Goal: Information Seeking & Learning: Check status

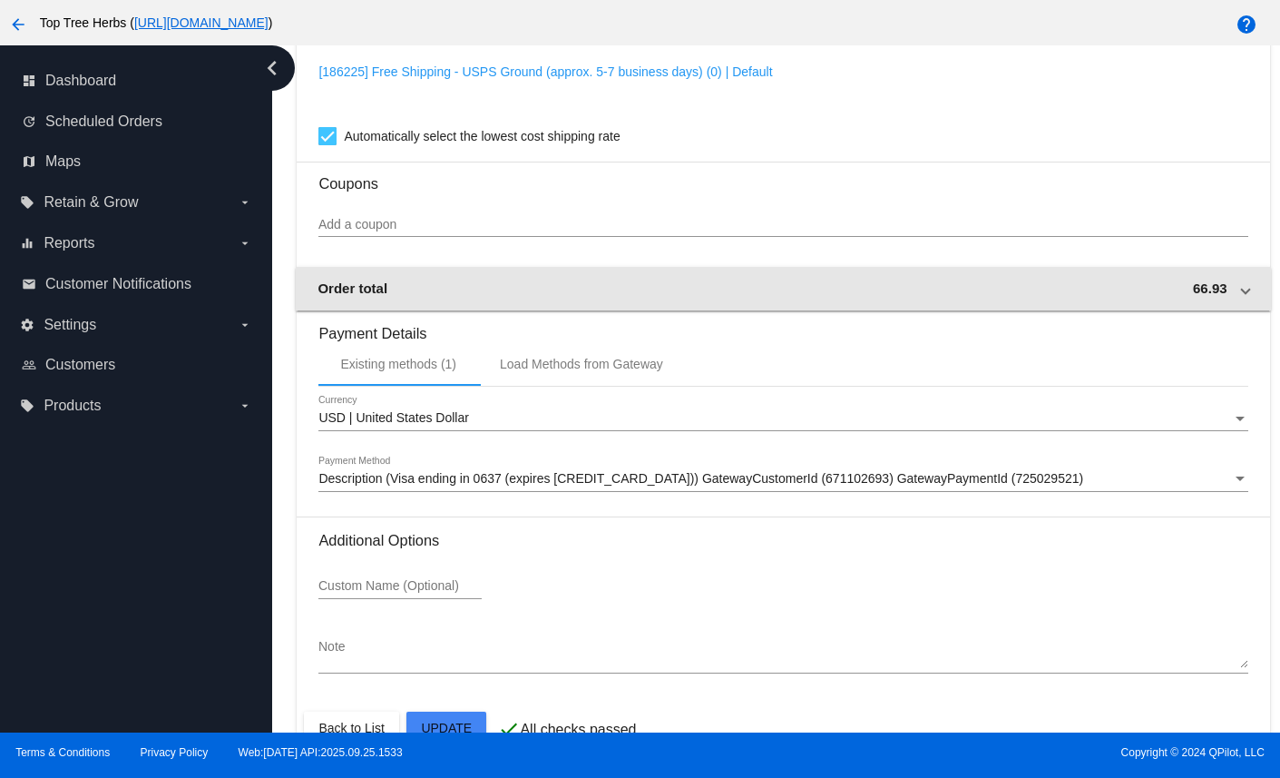
scroll to position [1604, 0]
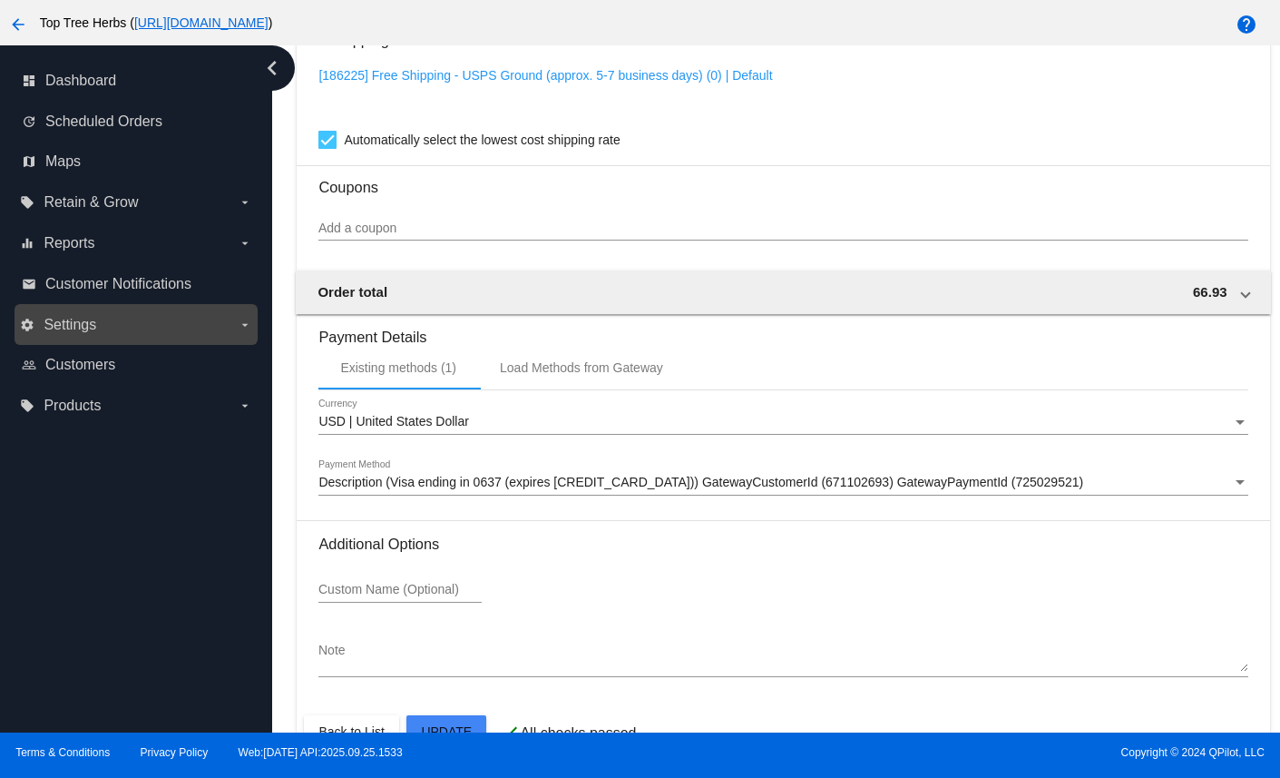
click at [218, 334] on label "settings Settings arrow_drop_down" at bounding box center [135, 324] width 231 height 29
click at [0, 0] on input "settings Settings arrow_drop_down" at bounding box center [0, 0] width 0 height 0
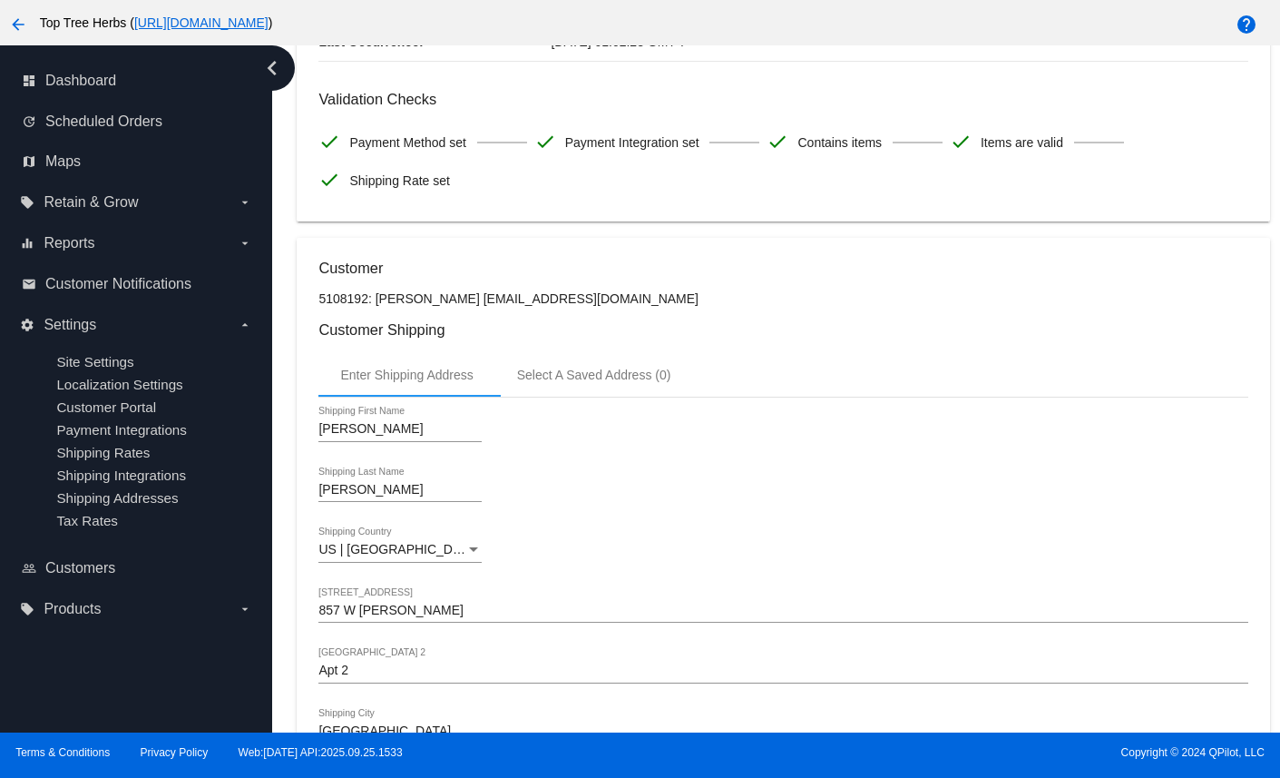
scroll to position [0, 0]
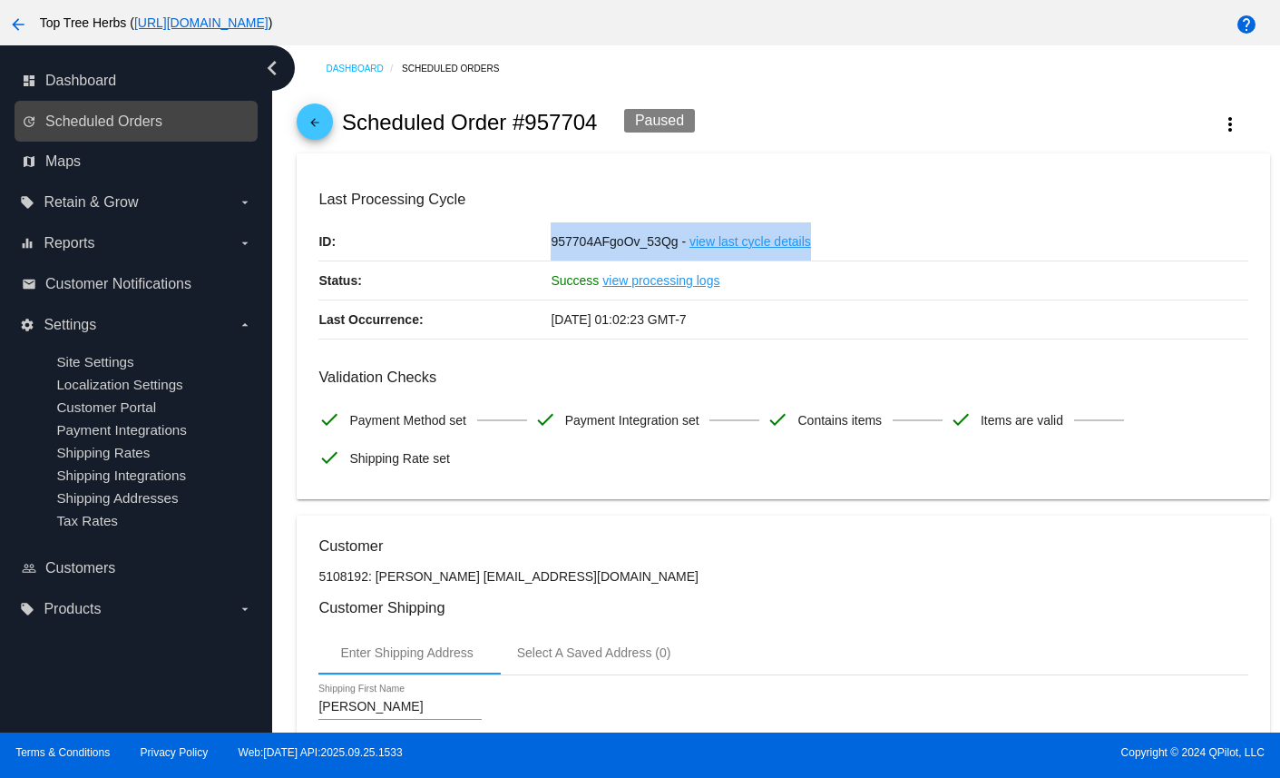
click at [104, 130] on link "update Scheduled Orders" at bounding box center [137, 121] width 230 height 29
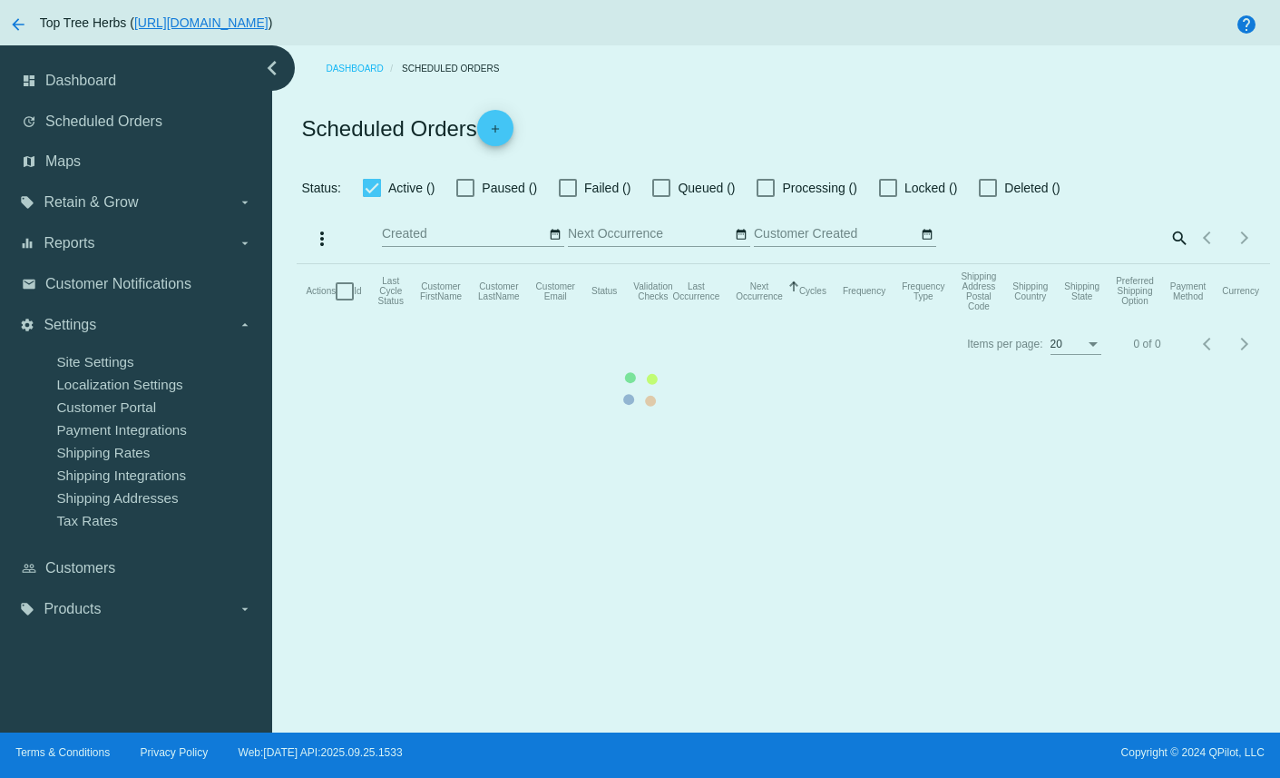
checkbox input "true"
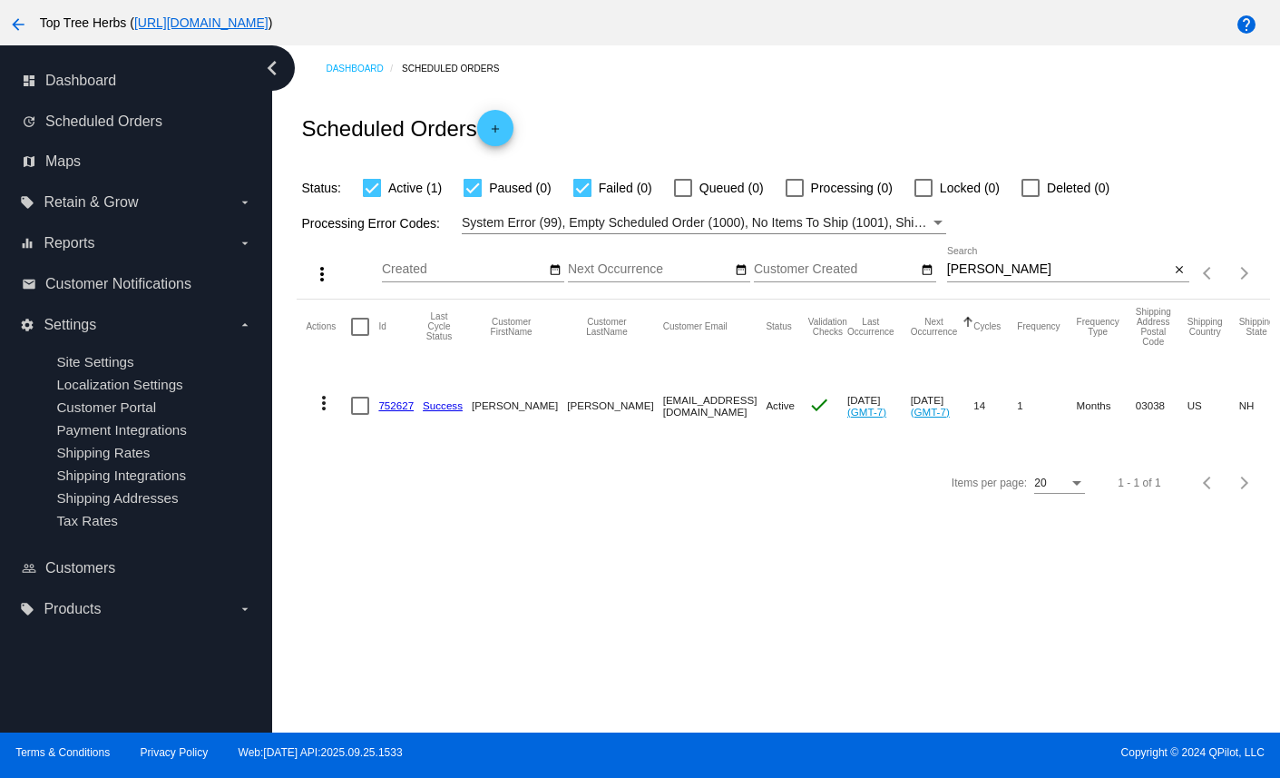
click at [1046, 275] on input "[PERSON_NAME]" at bounding box center [1058, 269] width 223 height 15
type input "sage"
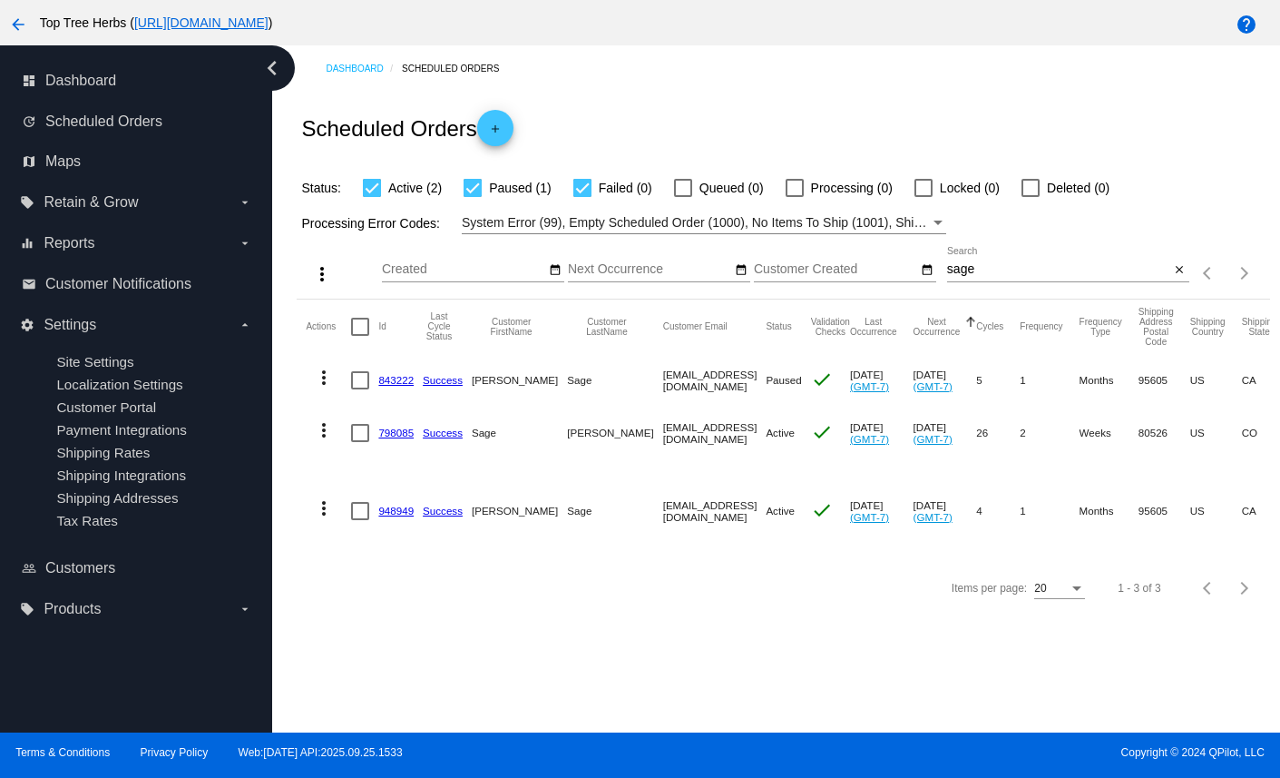
drag, startPoint x: 415, startPoint y: 383, endPoint x: 369, endPoint y: 387, distance: 45.5
click at [369, 387] on mat-row "more_vert 843222 Success [PERSON_NAME] [EMAIL_ADDRESS][DOMAIN_NAME] Paused chec…" at bounding box center [964, 380] width 1317 height 53
copy mat-row "843222"
drag, startPoint x: 377, startPoint y: 515, endPoint x: 415, endPoint y: 516, distance: 37.2
click at [415, 516] on mat-row "more_vert 948949 Success [PERSON_NAME] [EMAIL_ADDRESS][DOMAIN_NAME] Active chec…" at bounding box center [964, 510] width 1317 height 103
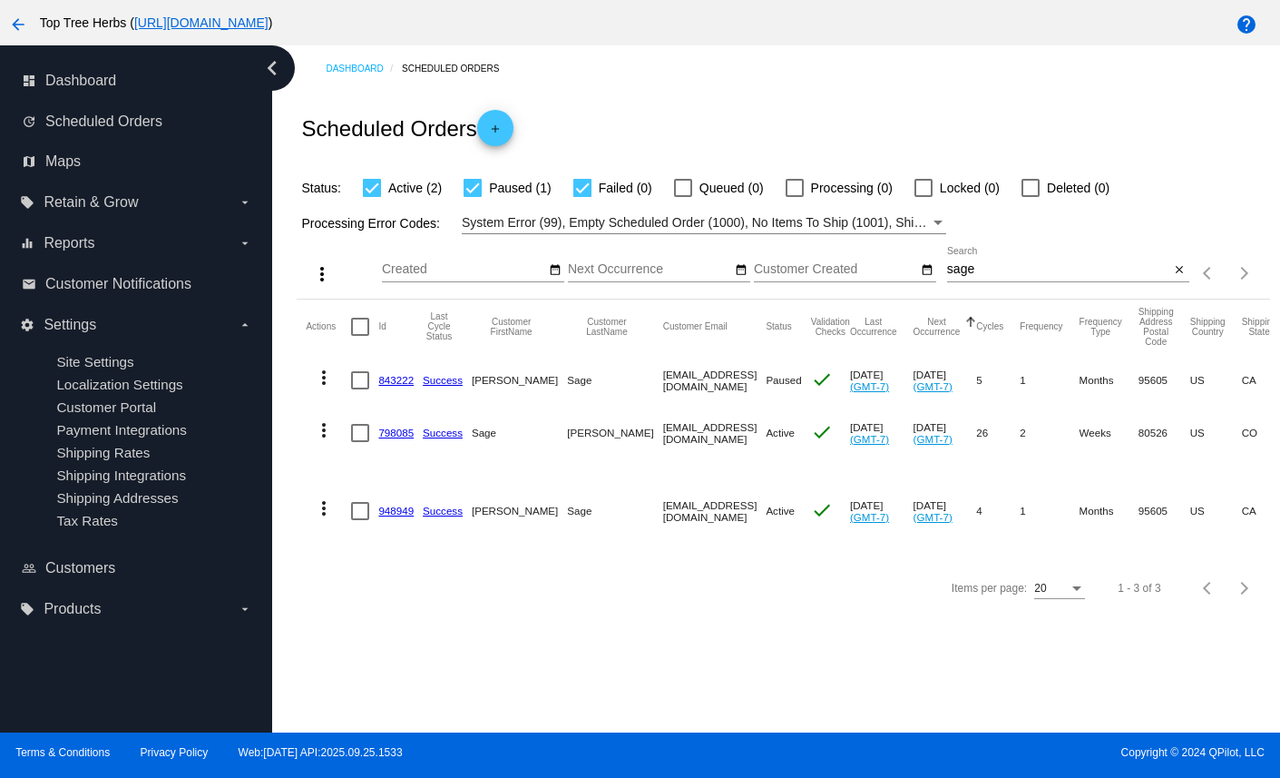
copy mat-row "948949"
click at [421, 546] on mat-cell "948949" at bounding box center [400, 510] width 44 height 103
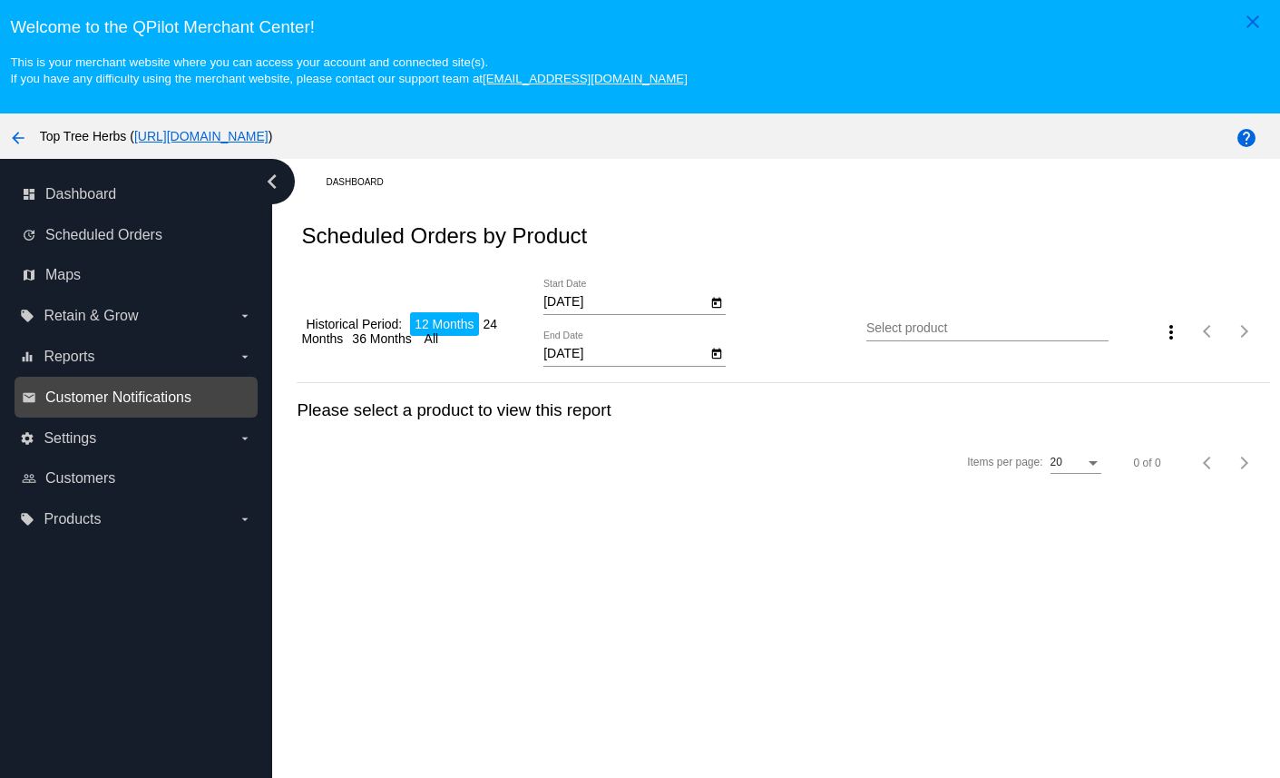
click at [164, 397] on span "Customer Notifications" at bounding box center [118, 397] width 146 height 16
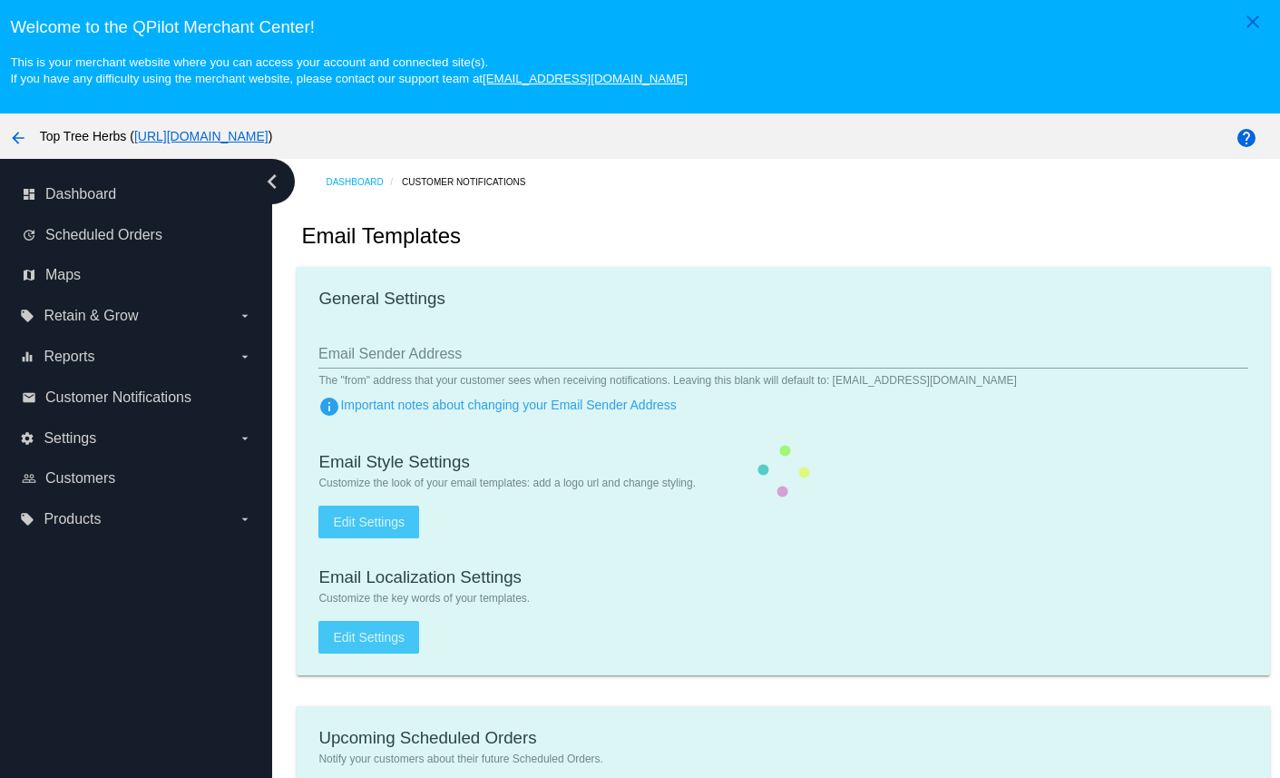
type input "contact@toptreeherbs.com"
type input "1"
checkbox input "true"
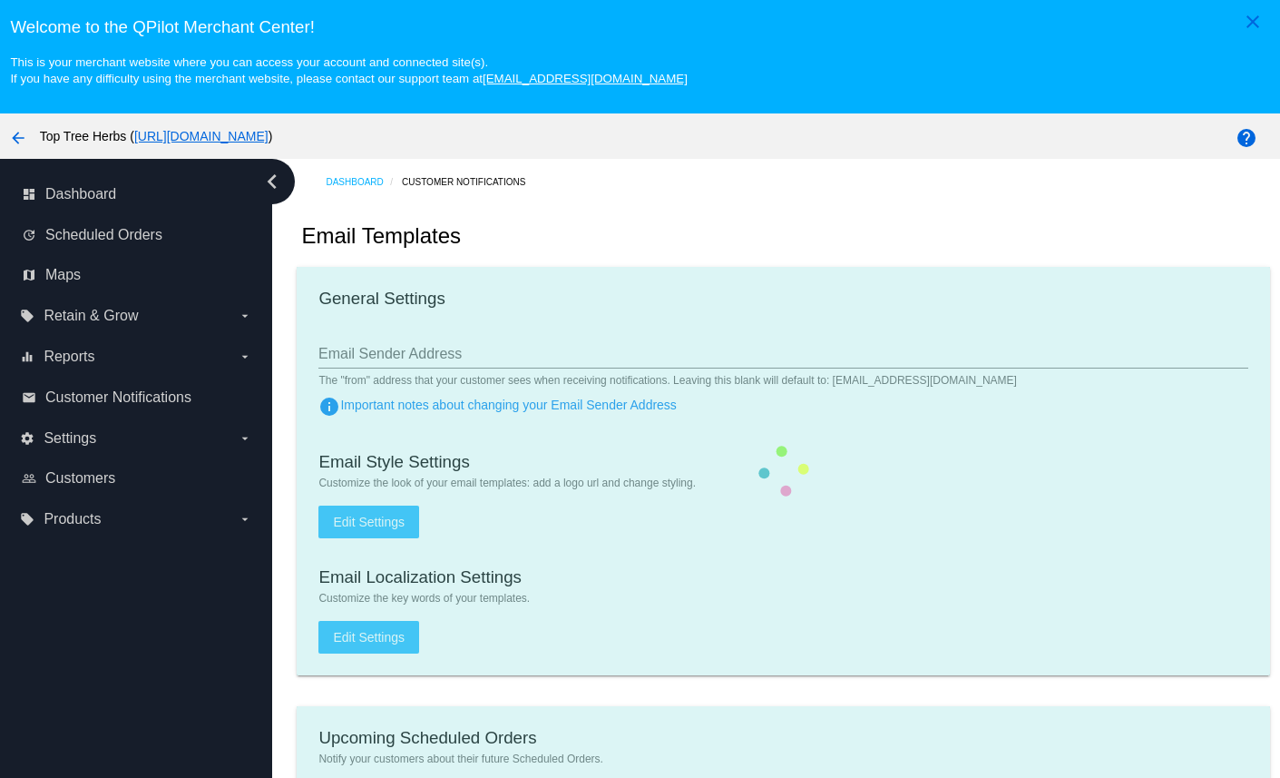
checkbox input "true"
type input "caro@toptreeherbs.com"
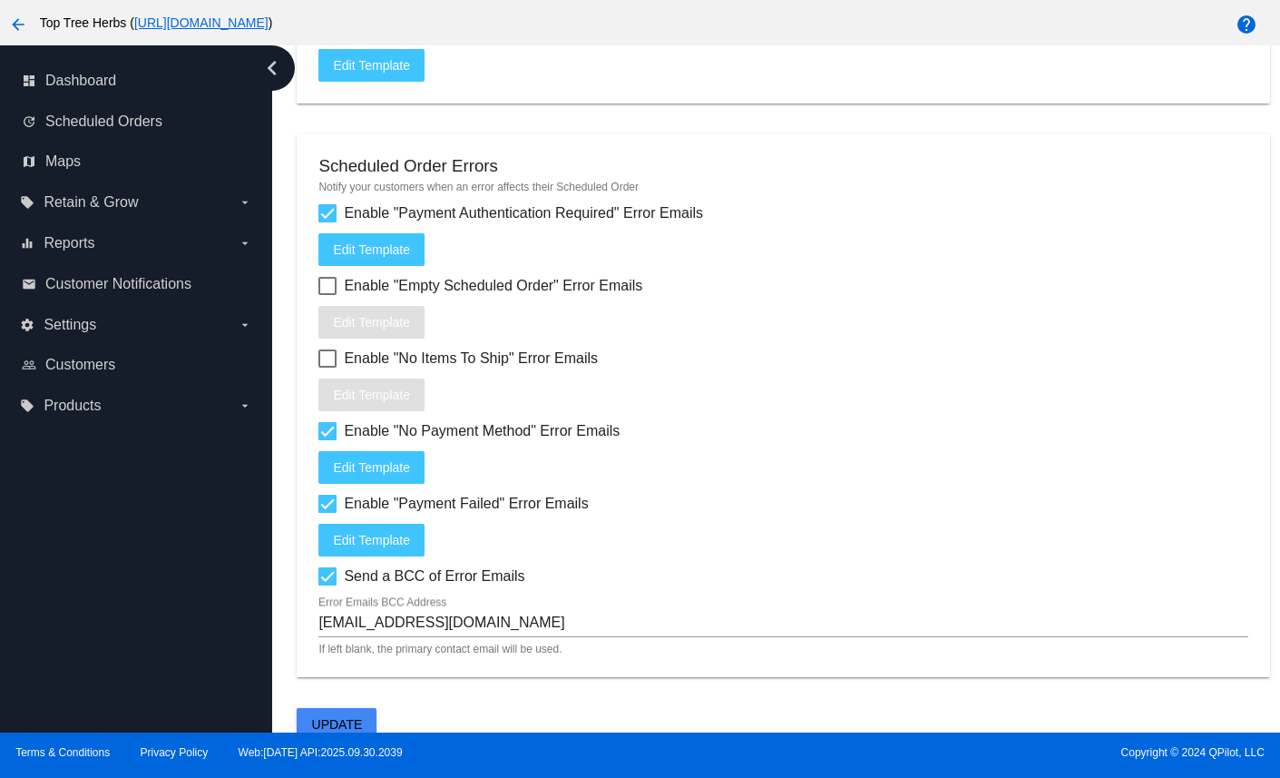
scroll to position [2130, 0]
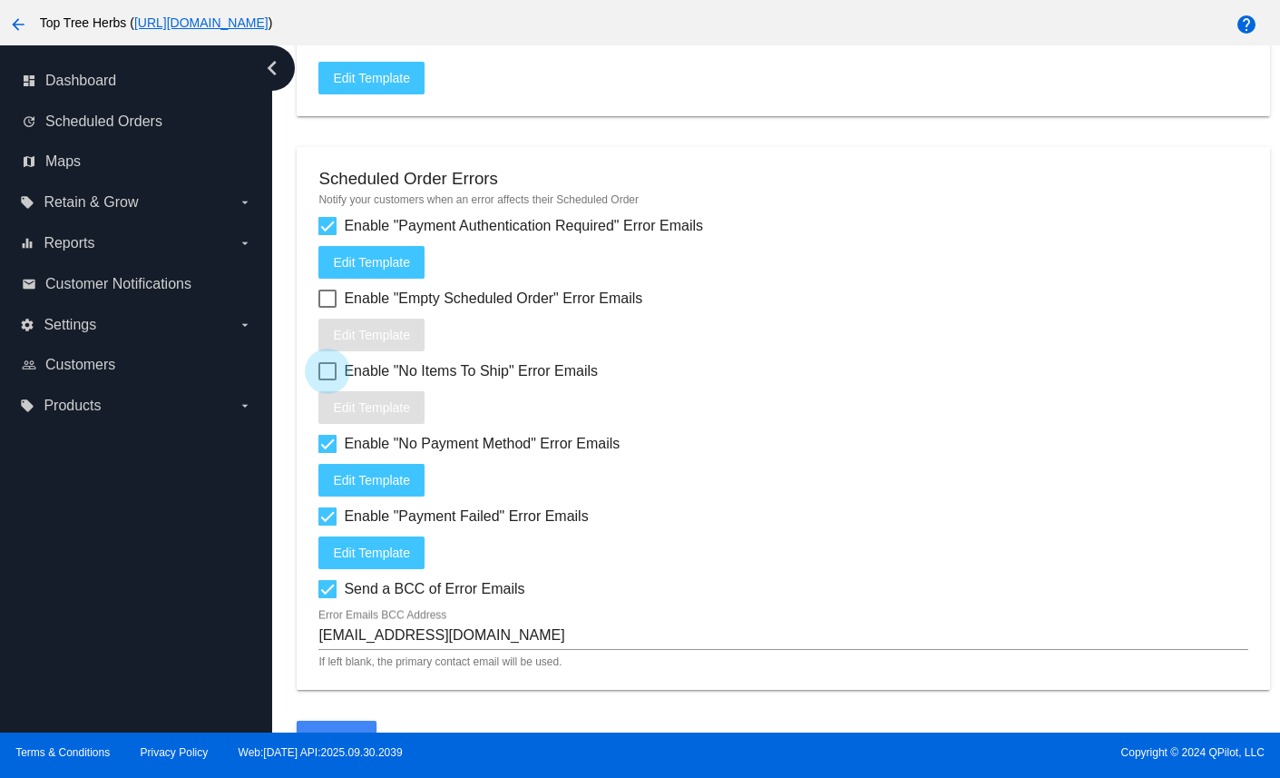
click at [469, 382] on span "Enable "No Items To Ship" Error Emails" at bounding box center [471, 371] width 254 height 22
click at [328, 381] on input "Enable "No Items To Ship" Error Emails" at bounding box center [327, 380] width 1 height 1
checkbox input "true"
click at [393, 423] on button "Edit Template" at bounding box center [372, 407] width 106 height 33
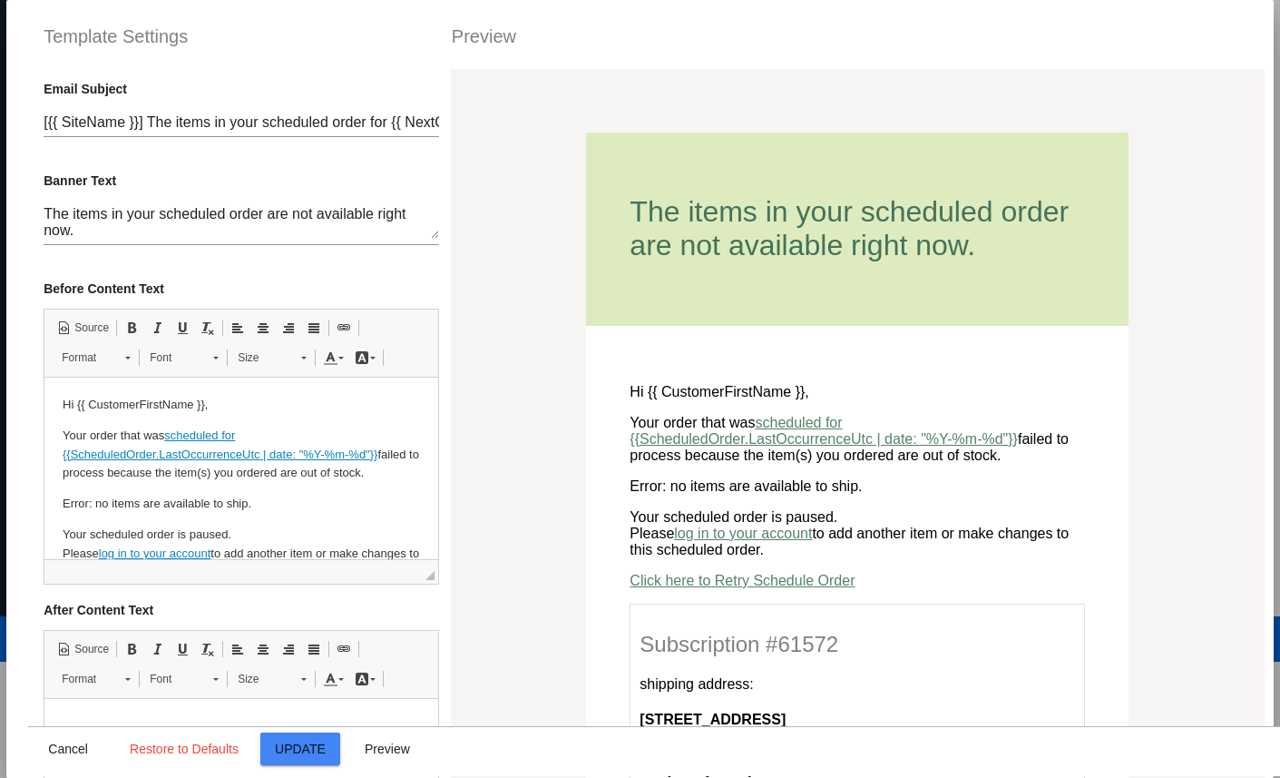
scroll to position [0, 0]
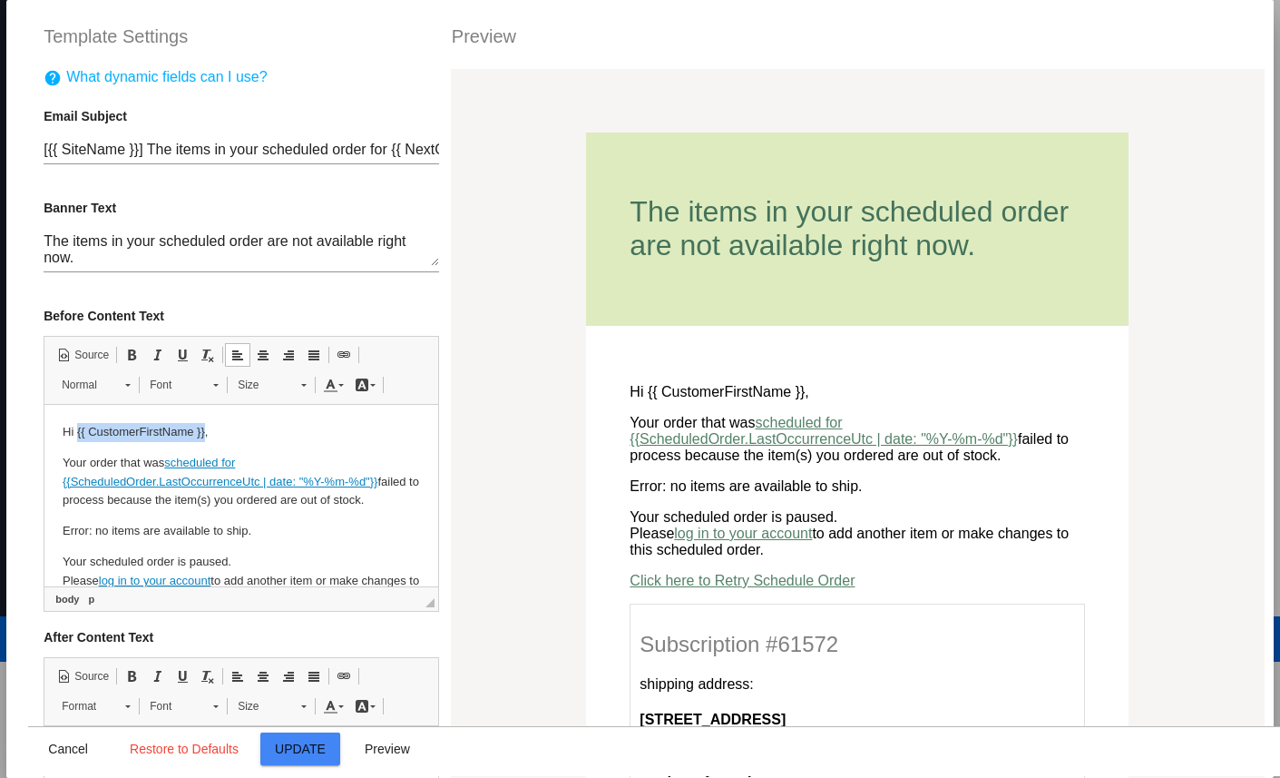
drag, startPoint x: 204, startPoint y: 430, endPoint x: 78, endPoint y: 431, distance: 126.1
click at [78, 431] on p "Hi {{ CustomerFirstName }}," at bounding box center [242, 432] width 358 height 19
click at [132, 466] on p "Your order that was scheduled for {{ScheduledOrder.LastOccurrenceUtc | date: "%…" at bounding box center [242, 482] width 358 height 56
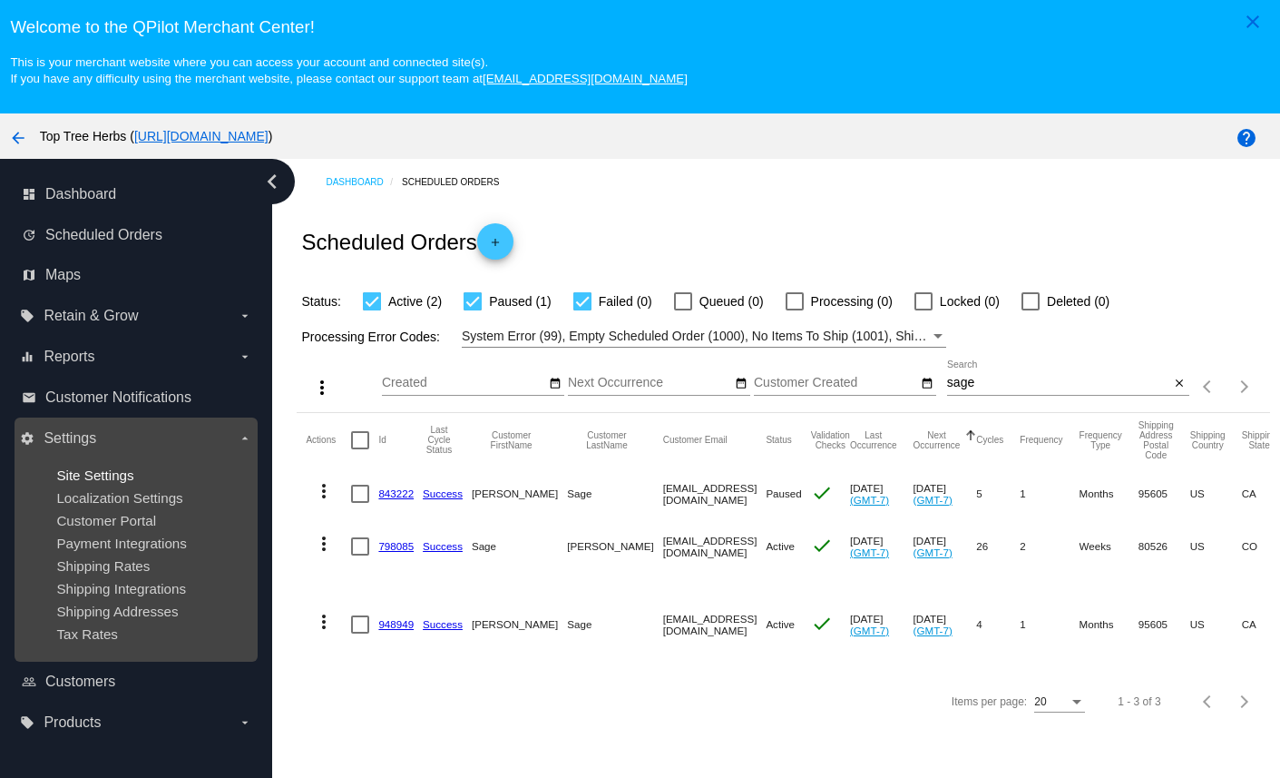
scroll to position [116, 0]
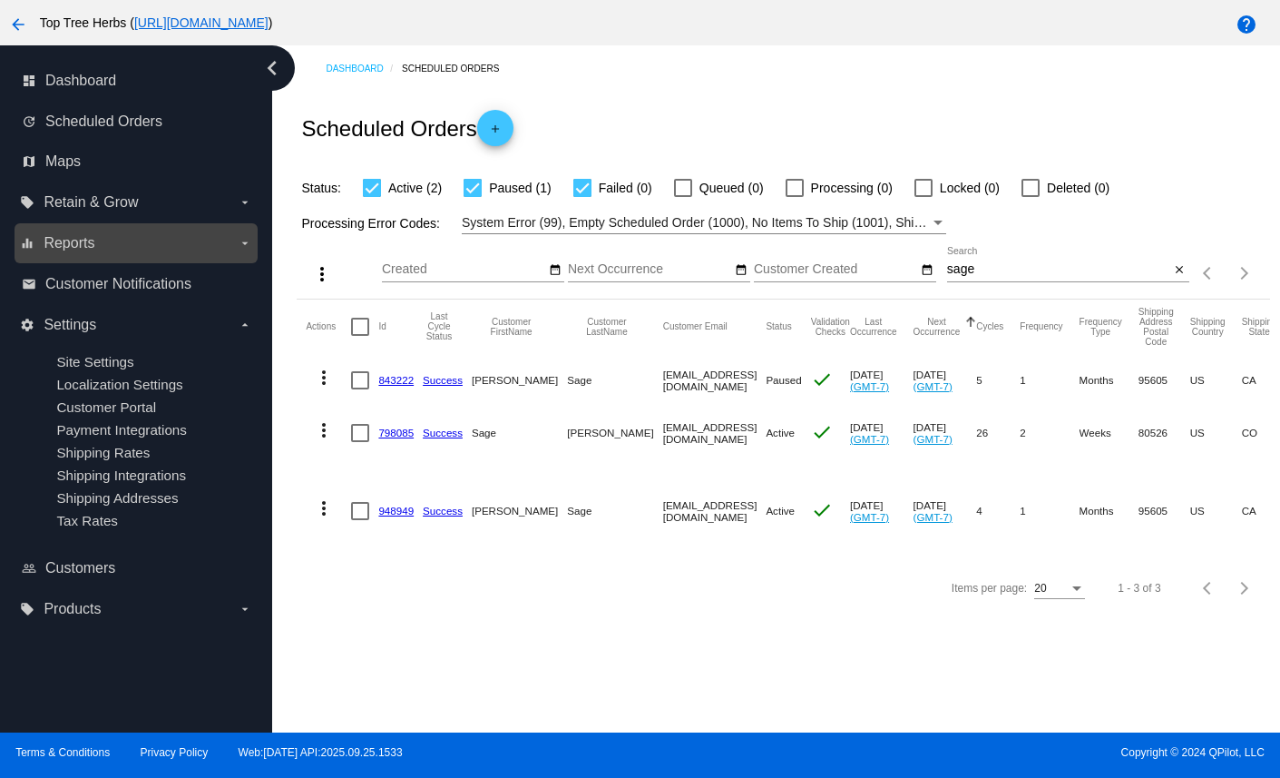
click at [164, 247] on label "equalizer Reports arrow_drop_down" at bounding box center [135, 243] width 231 height 29
click at [0, 0] on input "equalizer Reports arrow_drop_down" at bounding box center [0, 0] width 0 height 0
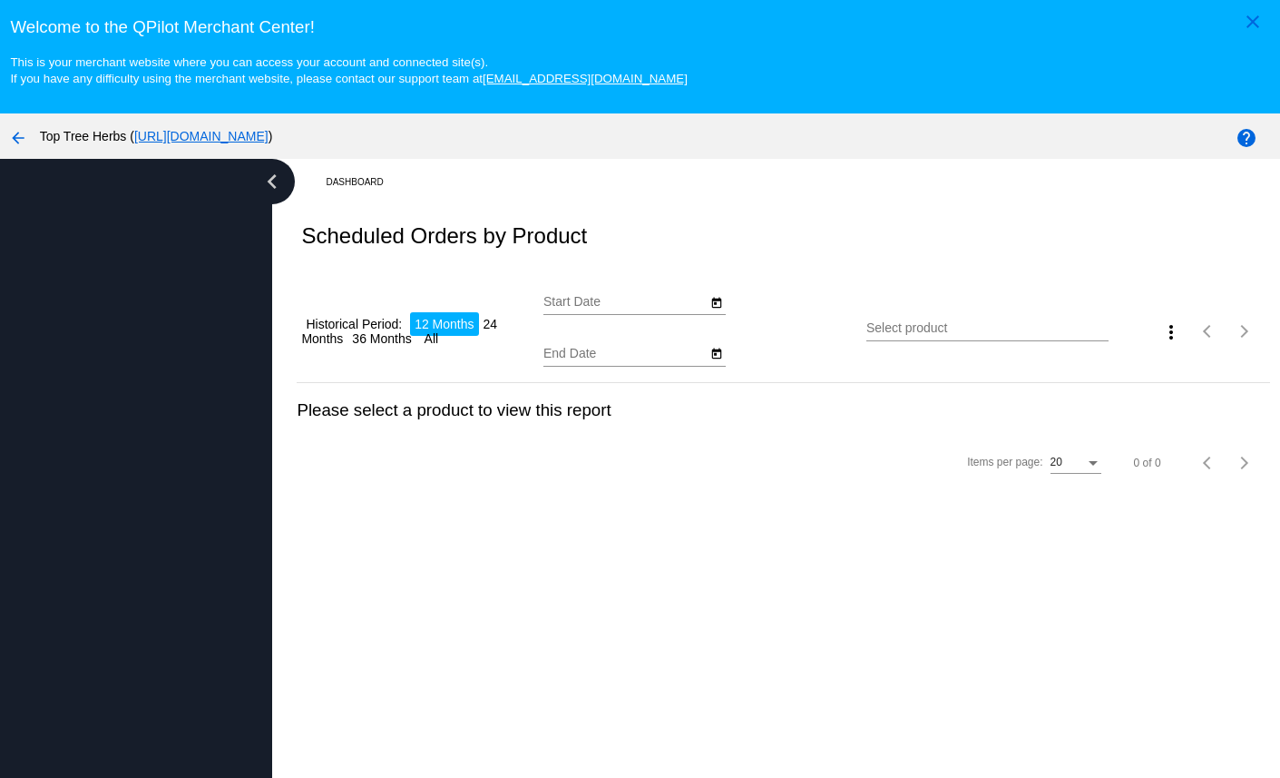
type input "[DATE]"
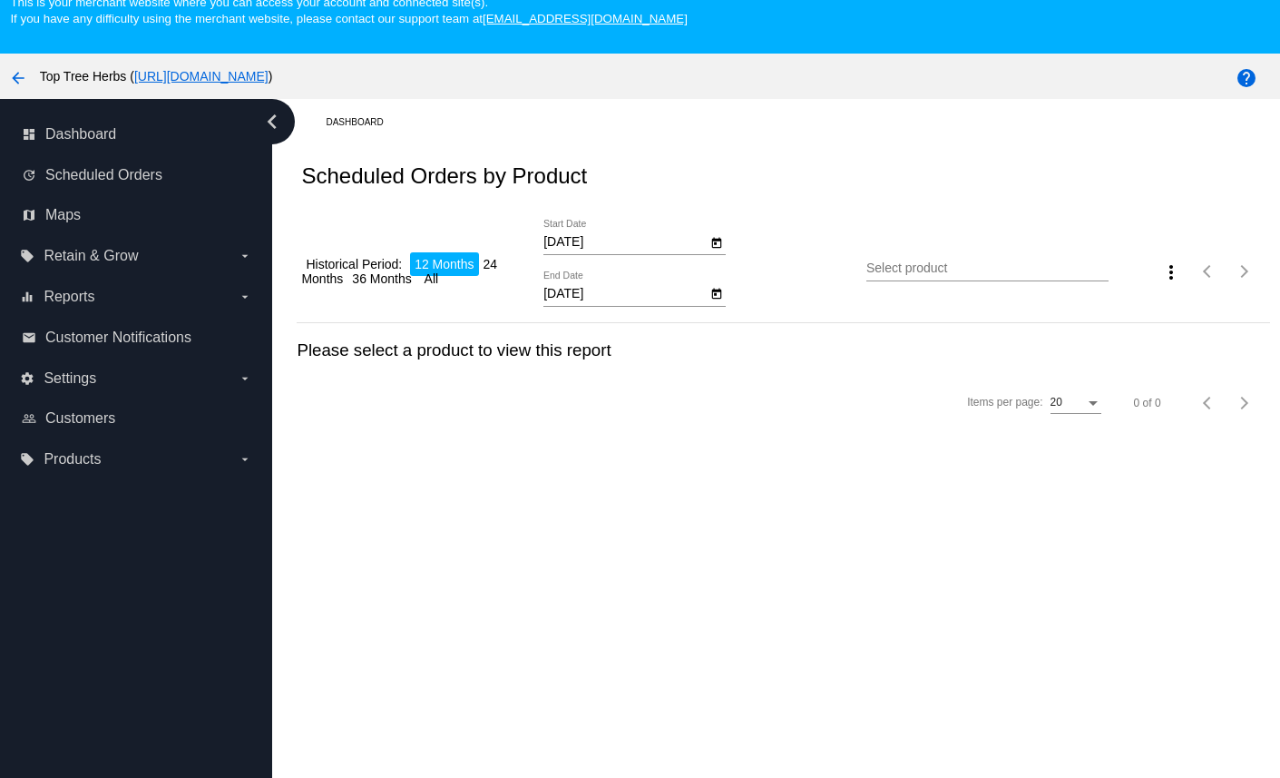
scroll to position [71, 0]
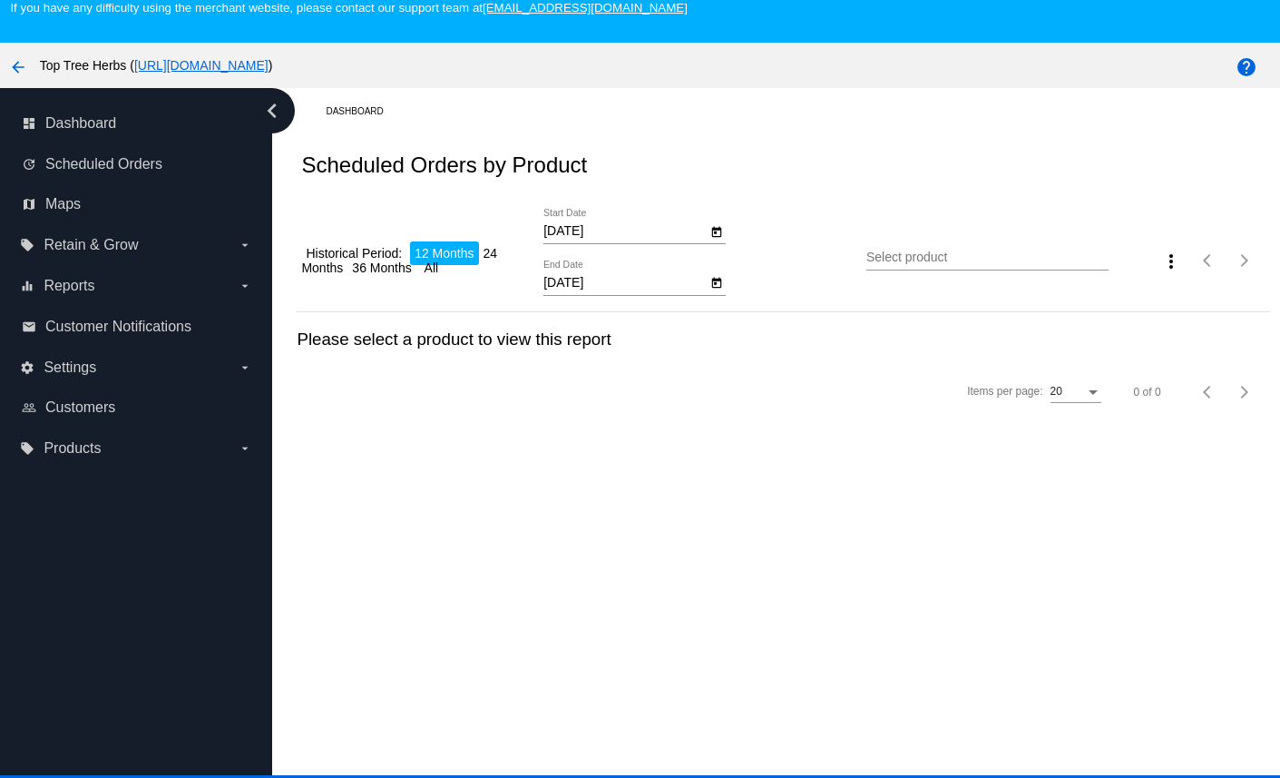
click at [712, 282] on icon "Open calendar" at bounding box center [717, 283] width 13 height 22
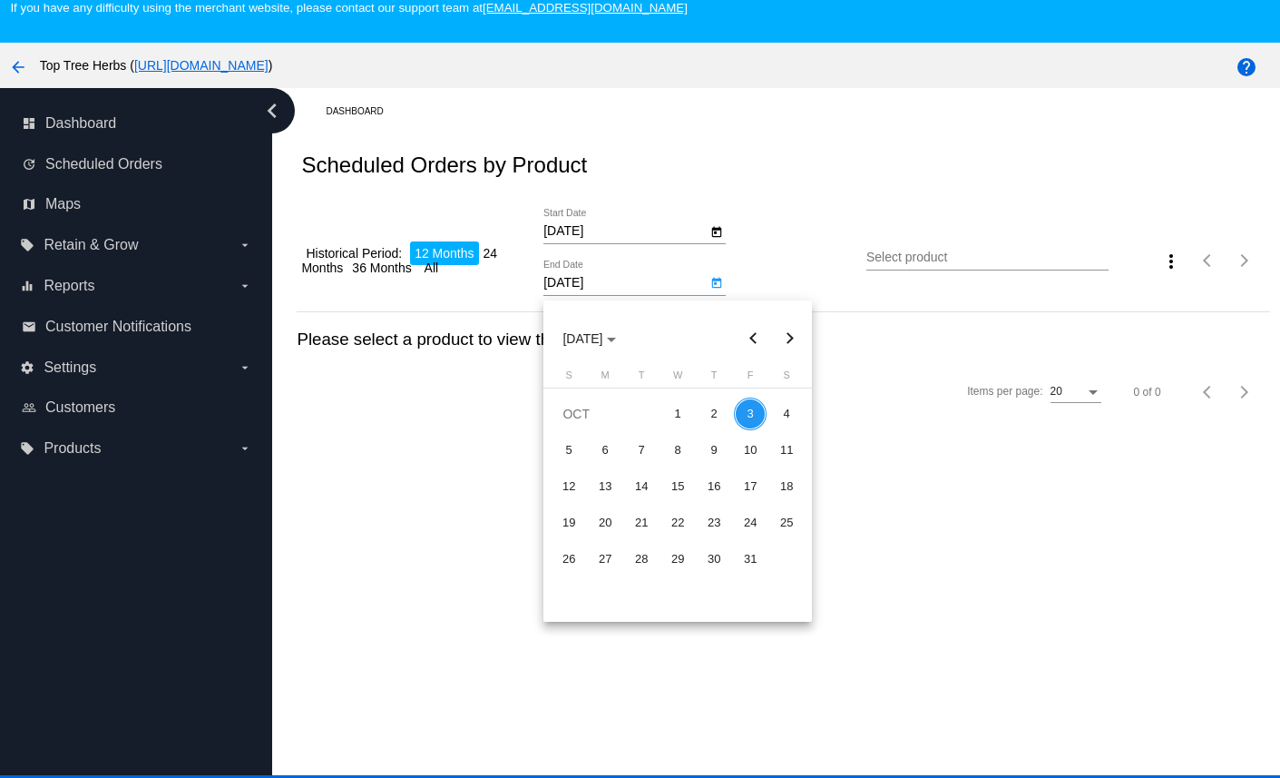
click at [796, 228] on div at bounding box center [640, 389] width 1280 height 778
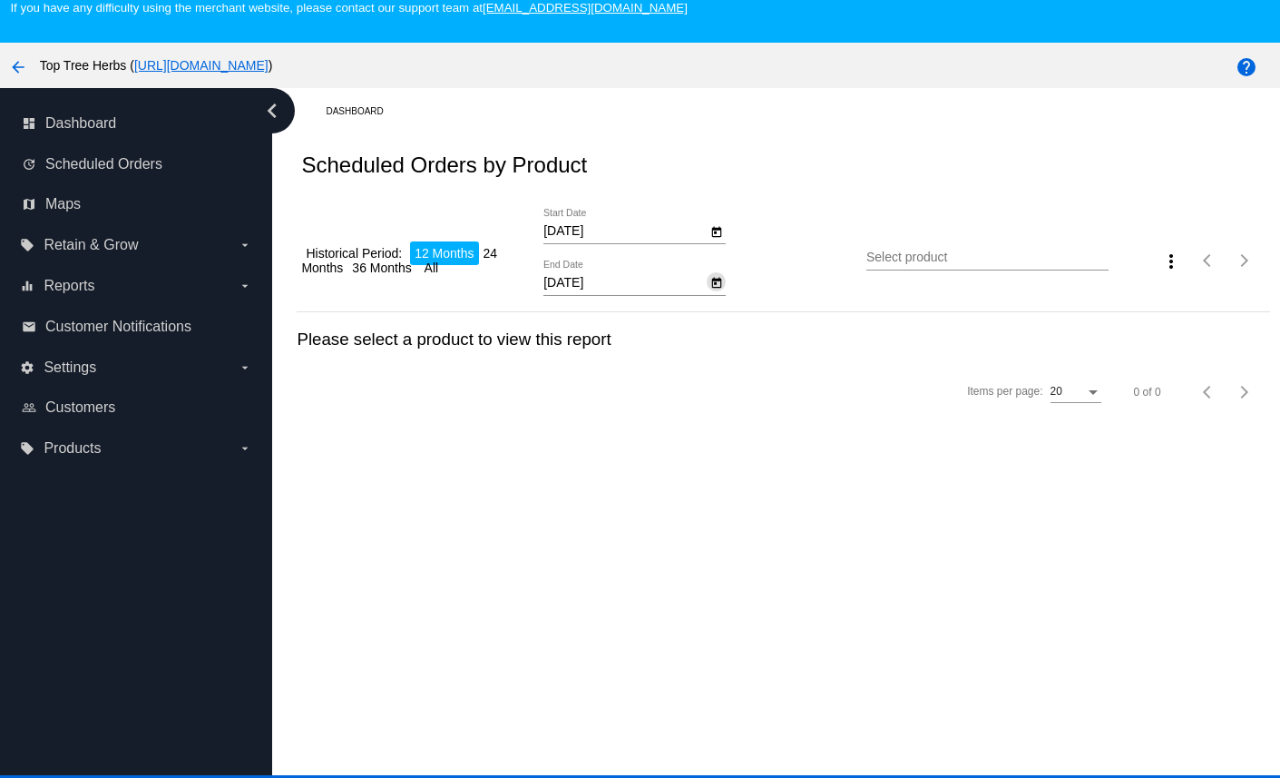
click at [954, 256] on input "Select product" at bounding box center [988, 257] width 242 height 15
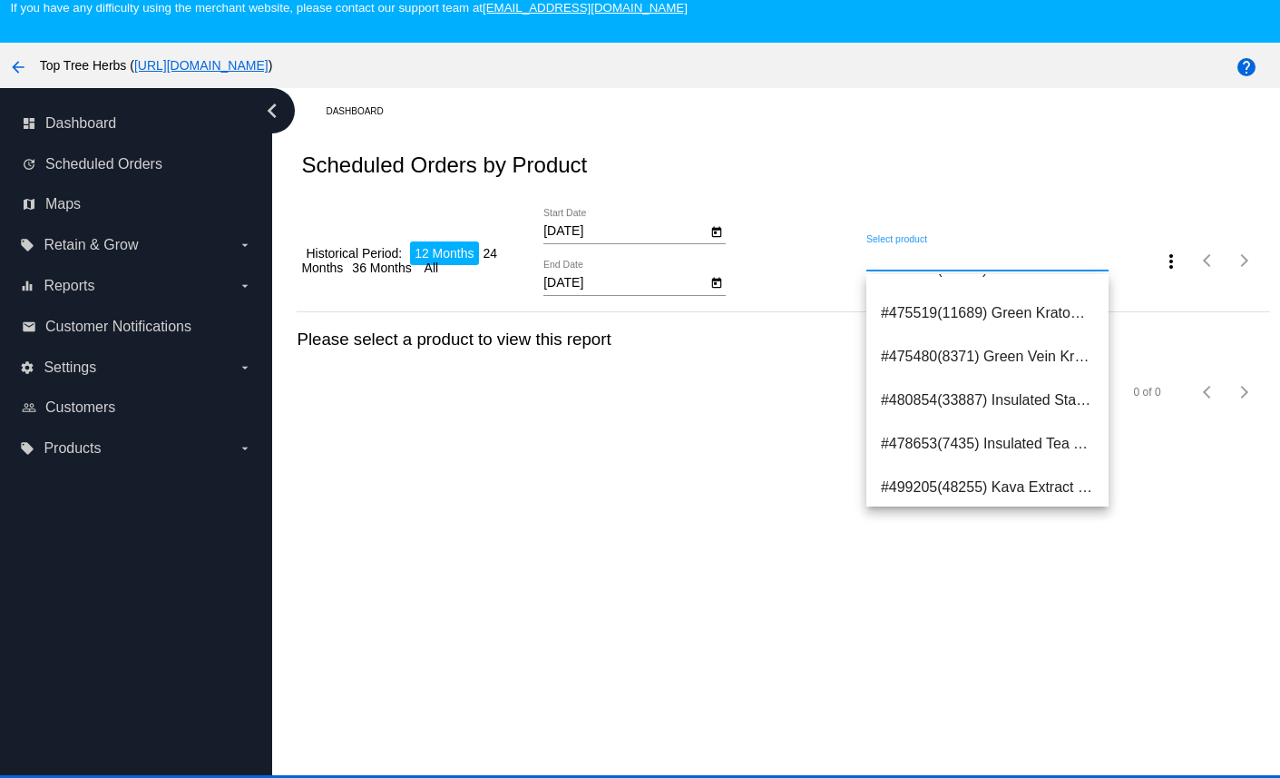
scroll to position [415, 0]
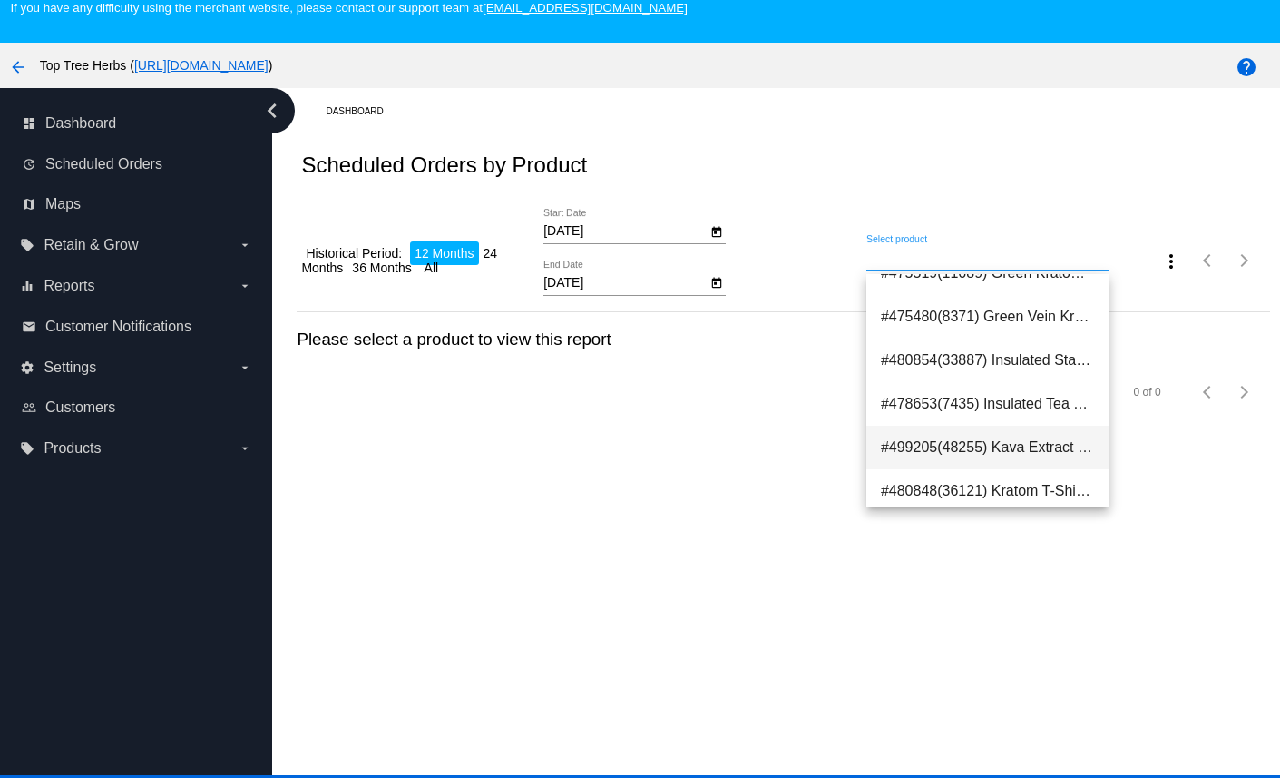
click at [1041, 438] on span "#499205(48255) Kava Extract Powder | 30% Kavalactones 35.70" at bounding box center [987, 448] width 213 height 44
type input "Kava Extract Powder | 30% Kavalactones"
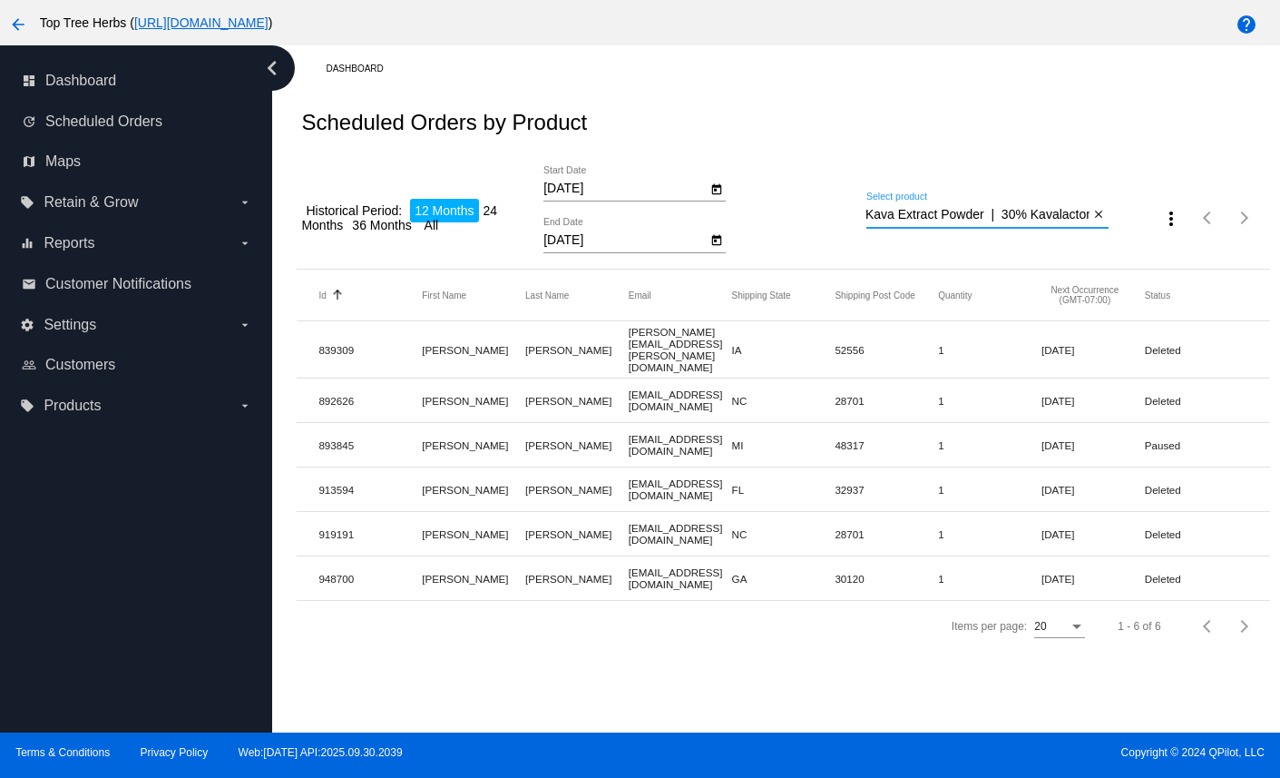
scroll to position [0, 0]
click at [709, 244] on button "Open calendar" at bounding box center [716, 239] width 19 height 19
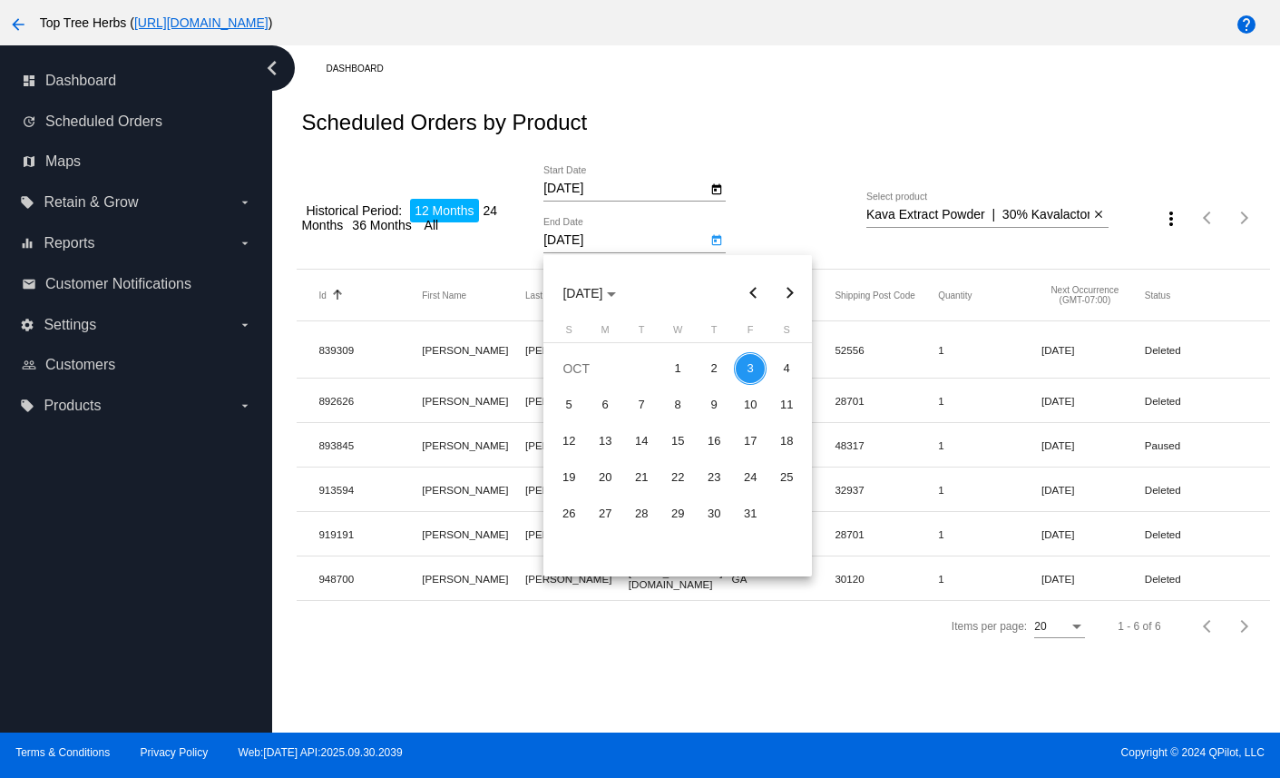
click at [799, 290] on button "Next month" at bounding box center [789, 293] width 36 height 36
click at [720, 365] on div "1" at bounding box center [714, 368] width 33 height 33
type input "1/1/2026"
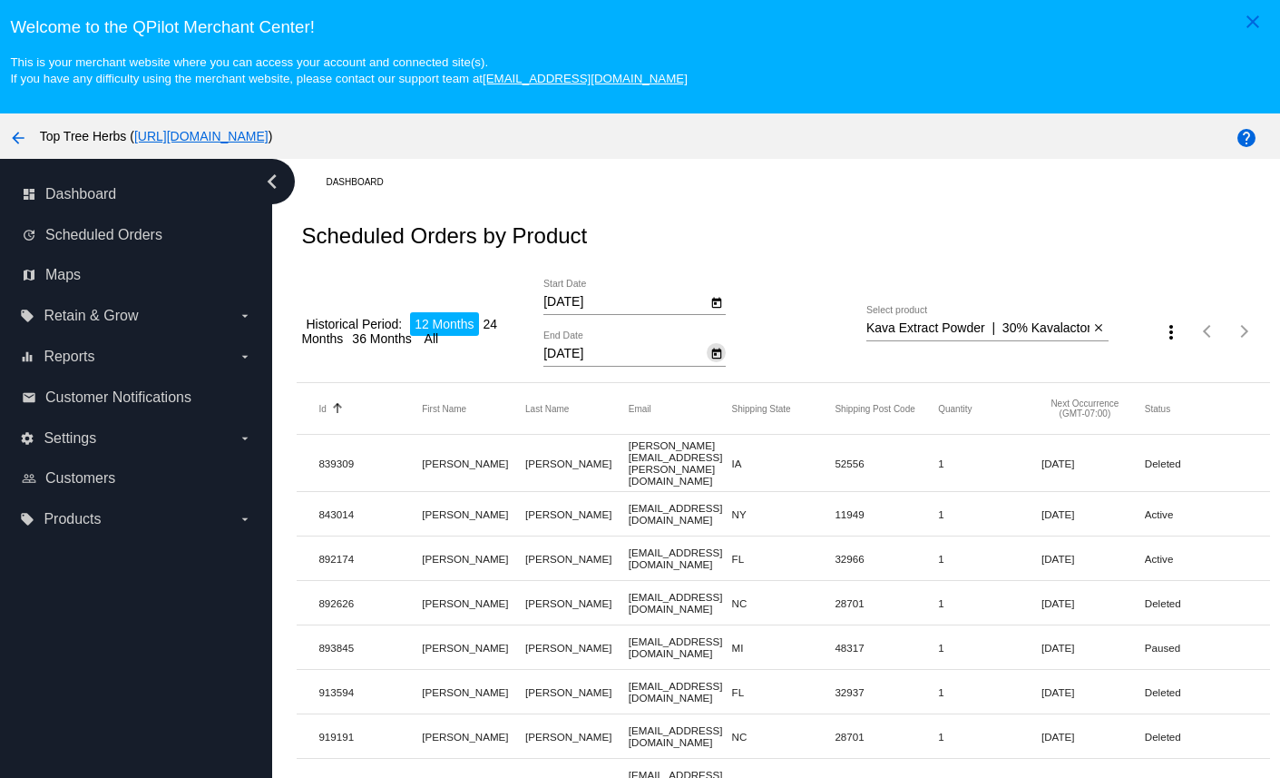
click at [350, 334] on li "24 Months" at bounding box center [399, 331] width 196 height 38
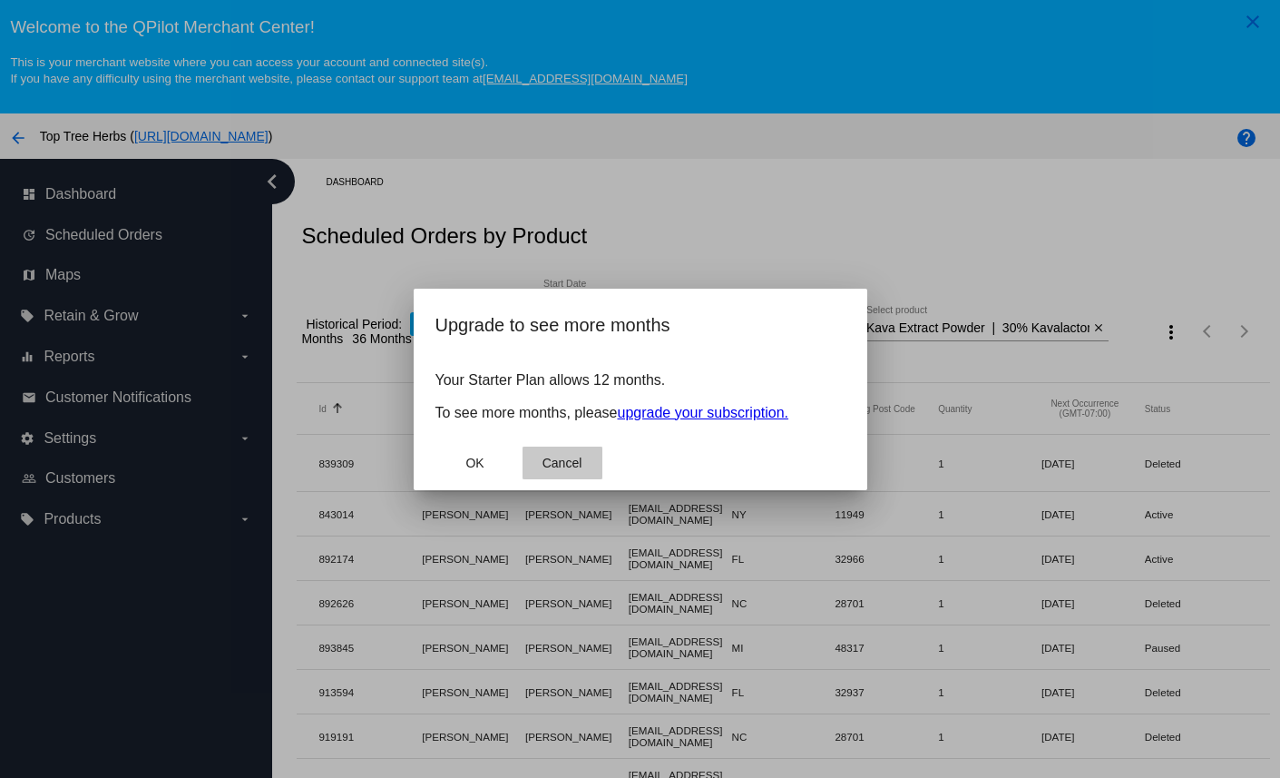
click at [565, 457] on span "Cancel" at bounding box center [563, 463] width 40 height 15
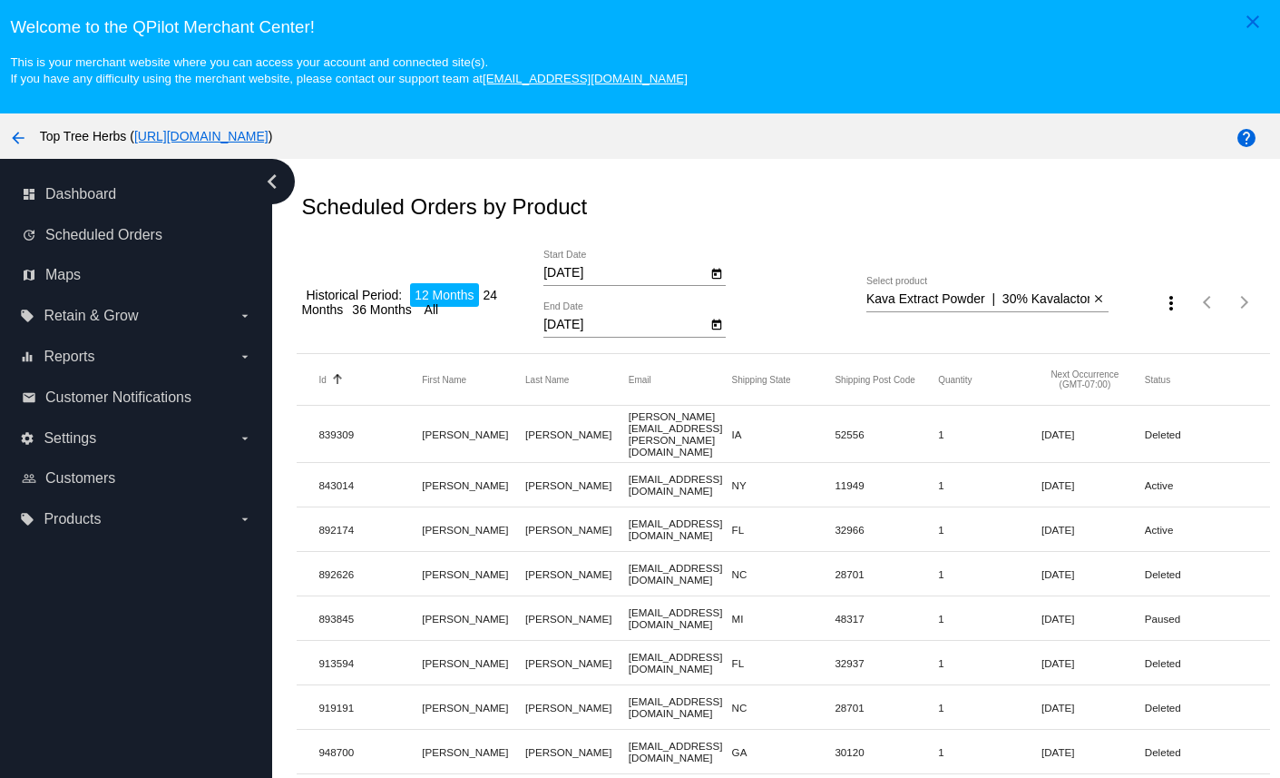
scroll to position [40, 0]
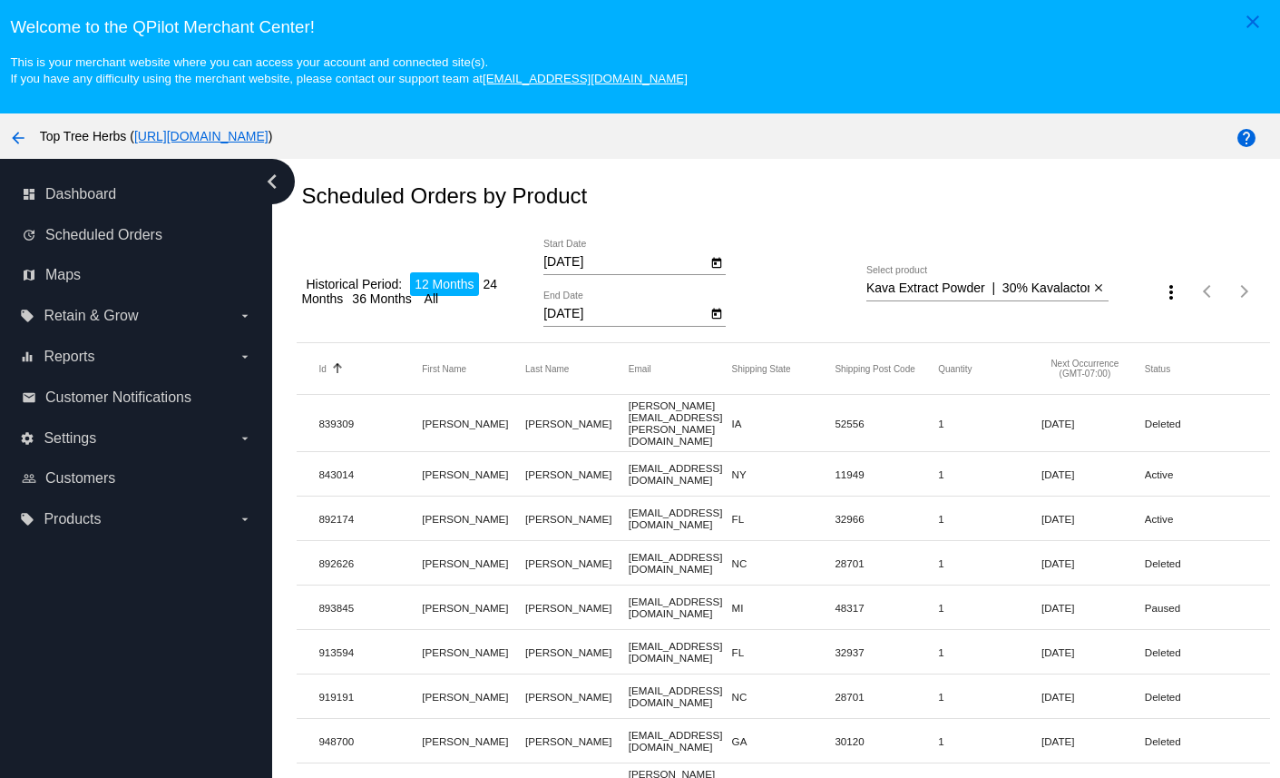
click at [506, 206] on h2 "Scheduled Orders by Product" at bounding box center [444, 195] width 286 height 25
click at [397, 303] on li "36 Months" at bounding box center [382, 299] width 68 height 24
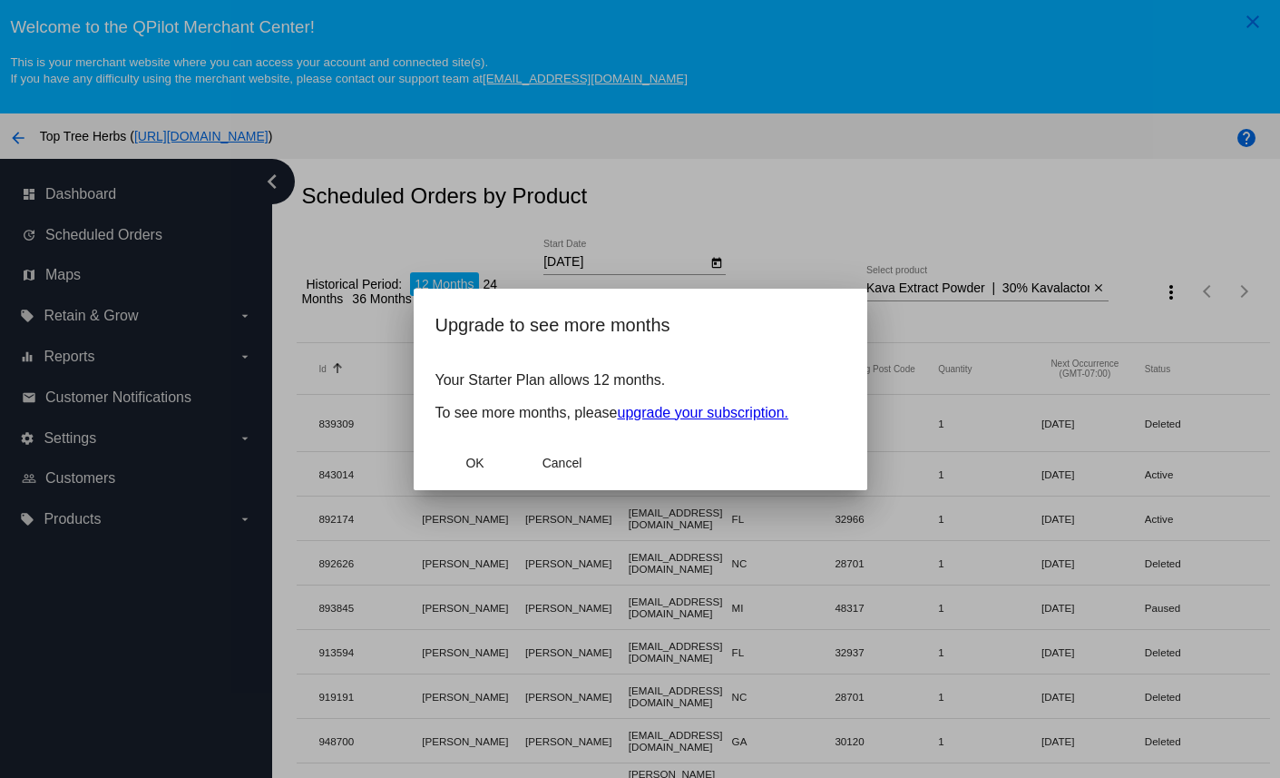
click at [626, 203] on div at bounding box center [640, 389] width 1280 height 778
